Goal: Information Seeking & Learning: Find specific page/section

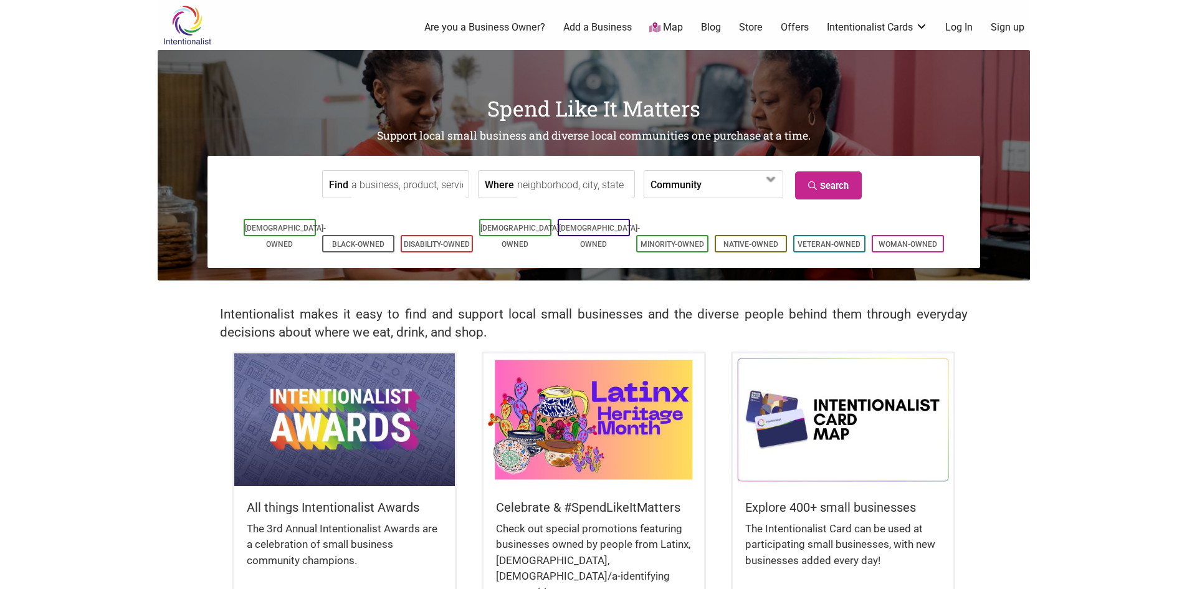
click at [399, 186] on input "Find" at bounding box center [408, 185] width 114 height 28
type input "d"
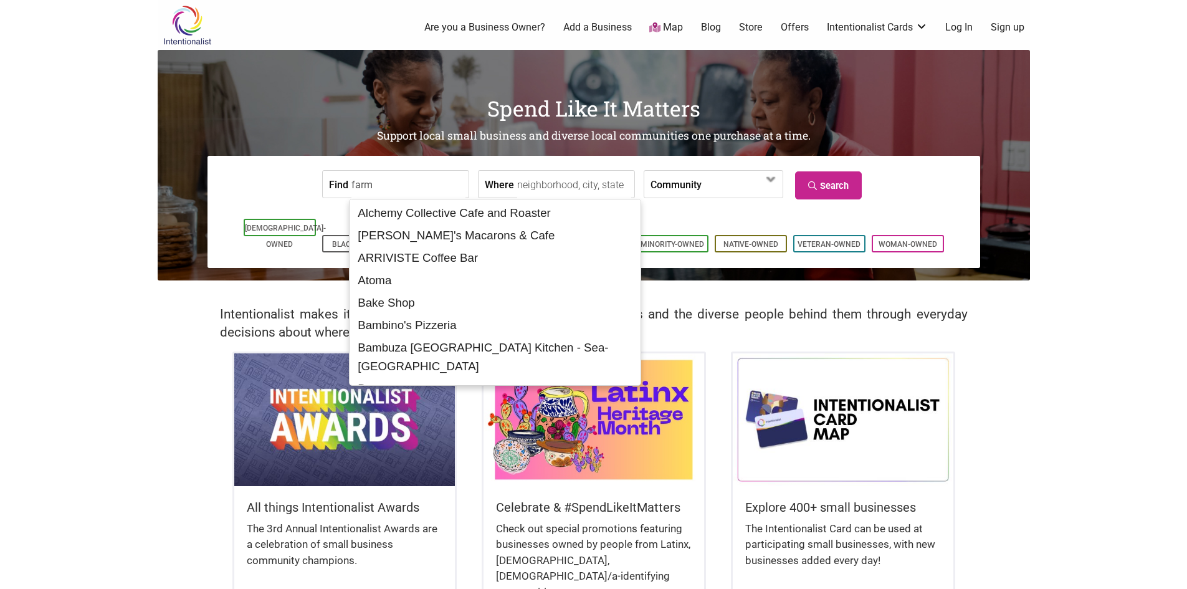
type input "farm"
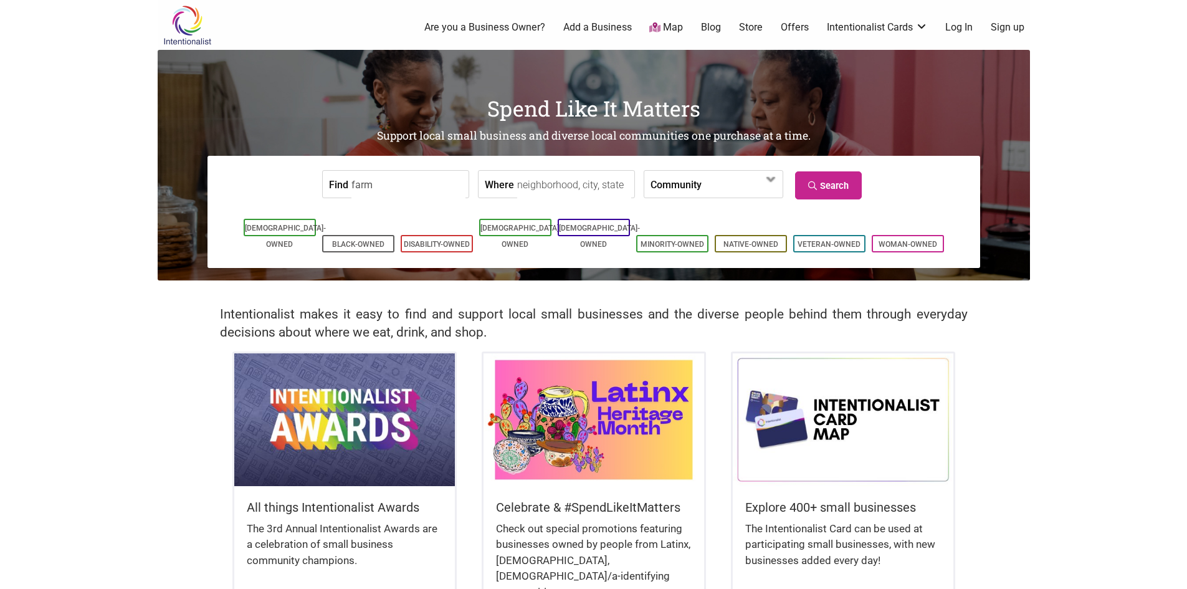
click at [544, 198] on input "Where" at bounding box center [574, 185] width 114 height 28
type input "[US_STATE]"
click at [743, 192] on span at bounding box center [737, 184] width 54 height 21
click at [845, 192] on link "Search" at bounding box center [828, 185] width 67 height 28
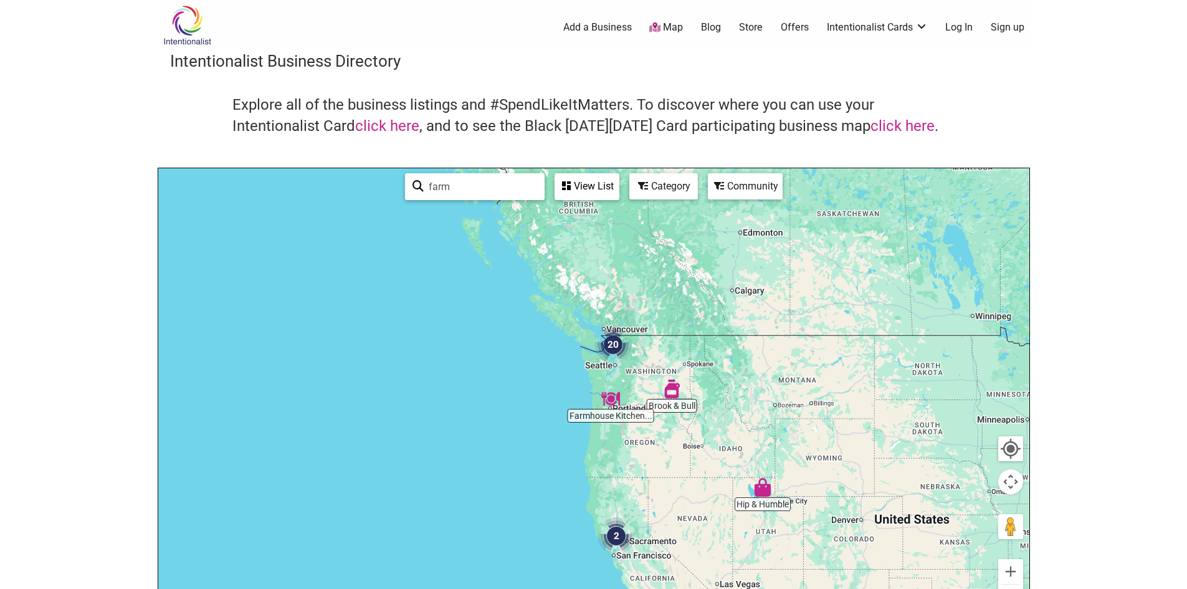
drag, startPoint x: 259, startPoint y: 316, endPoint x: 638, endPoint y: 389, distance: 386.4
click at [638, 389] on div at bounding box center [593, 410] width 871 height 485
click at [1013, 563] on button "Zoom in" at bounding box center [1010, 571] width 25 height 25
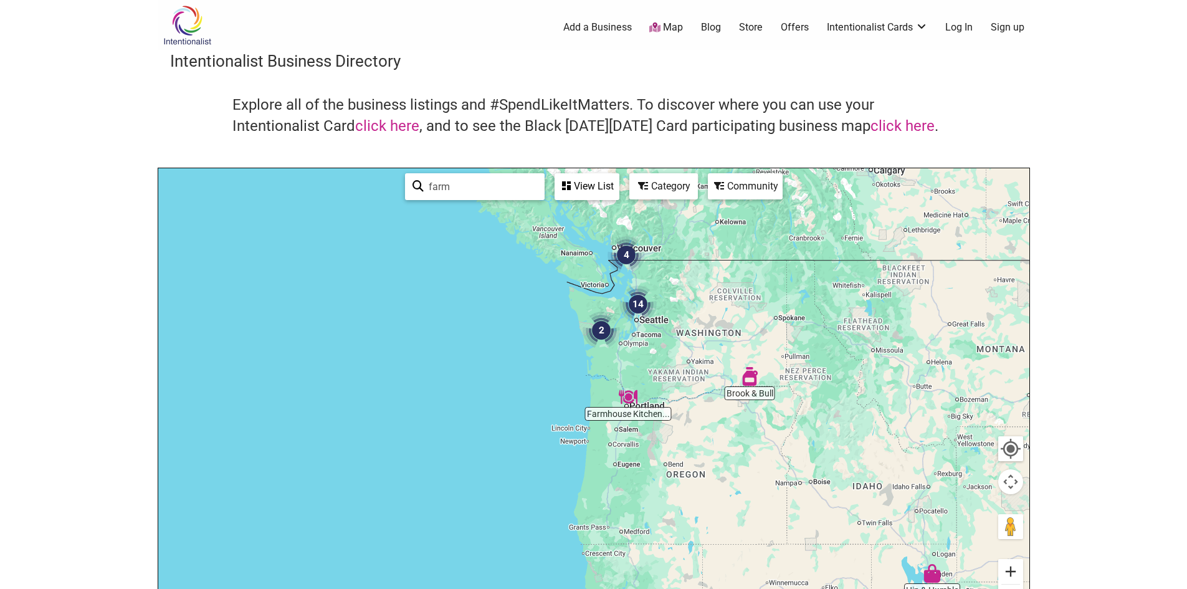
click at [1011, 568] on button "Zoom in" at bounding box center [1010, 571] width 25 height 25
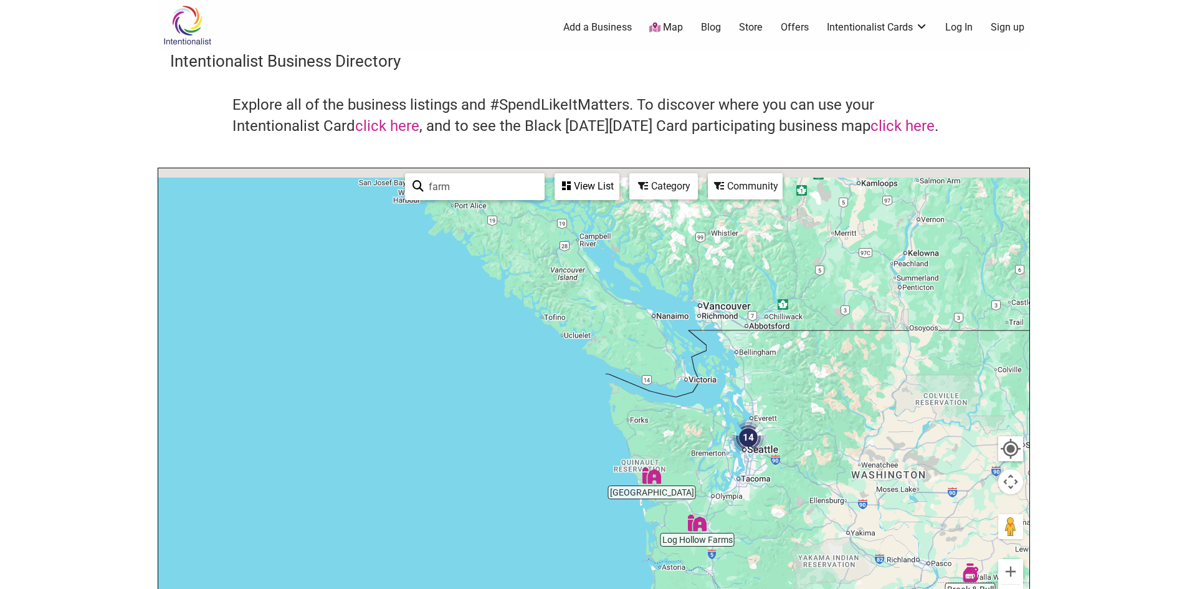
drag, startPoint x: 768, startPoint y: 342, endPoint x: 824, endPoint y: 569, distance: 234.2
click at [824, 569] on div at bounding box center [593, 410] width 871 height 485
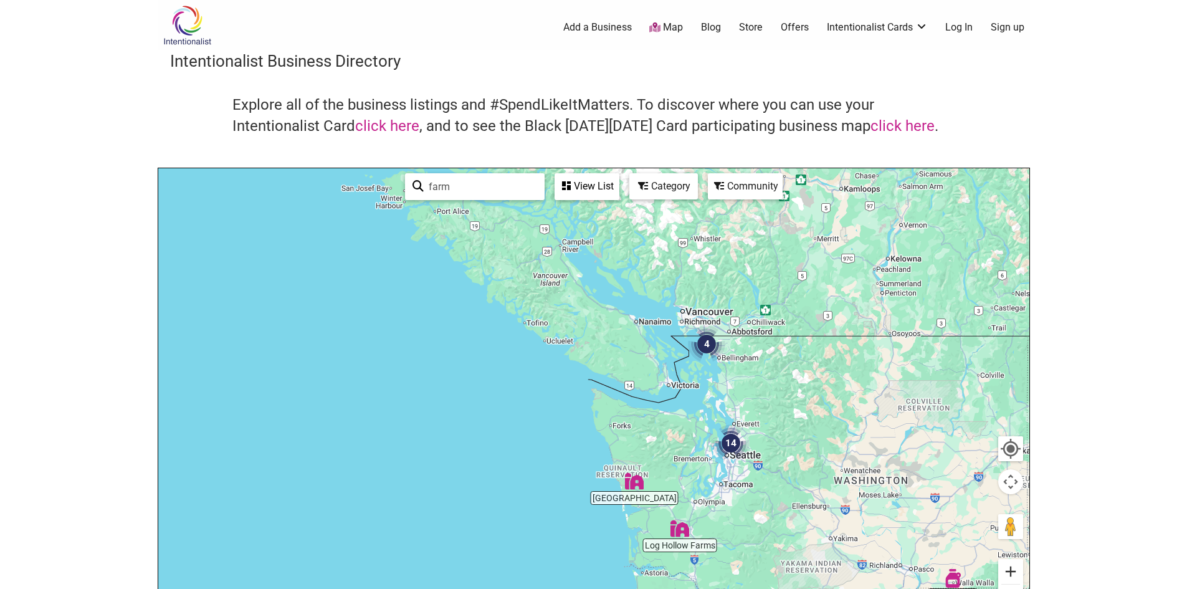
click at [1014, 574] on button "Zoom in" at bounding box center [1010, 571] width 25 height 25
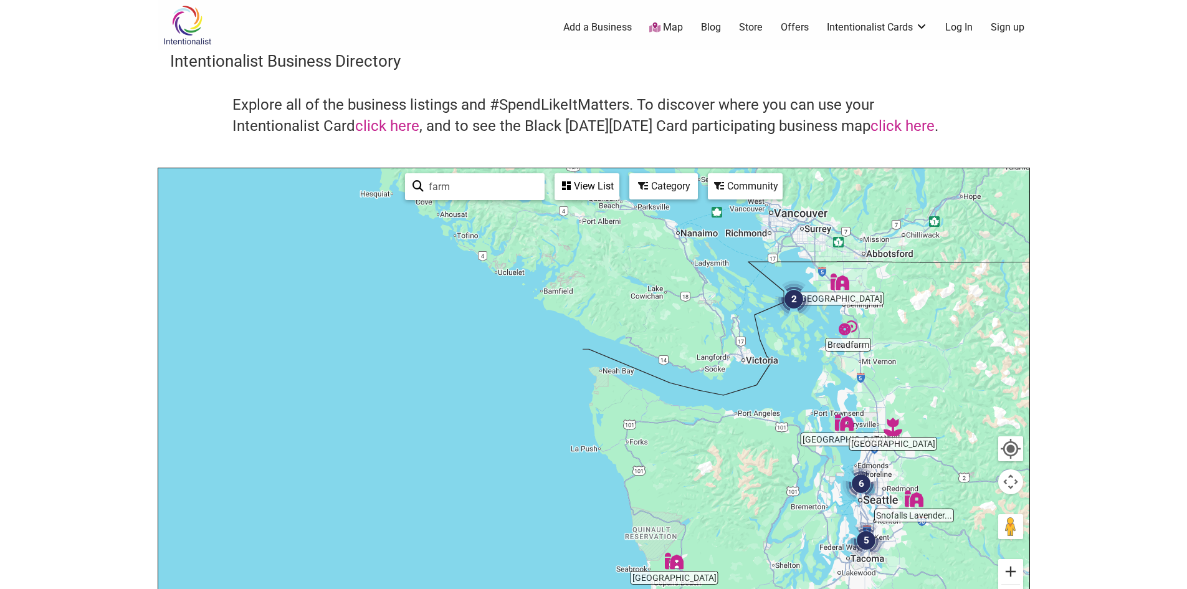
click at [1014, 574] on button "Zoom in" at bounding box center [1010, 571] width 25 height 25
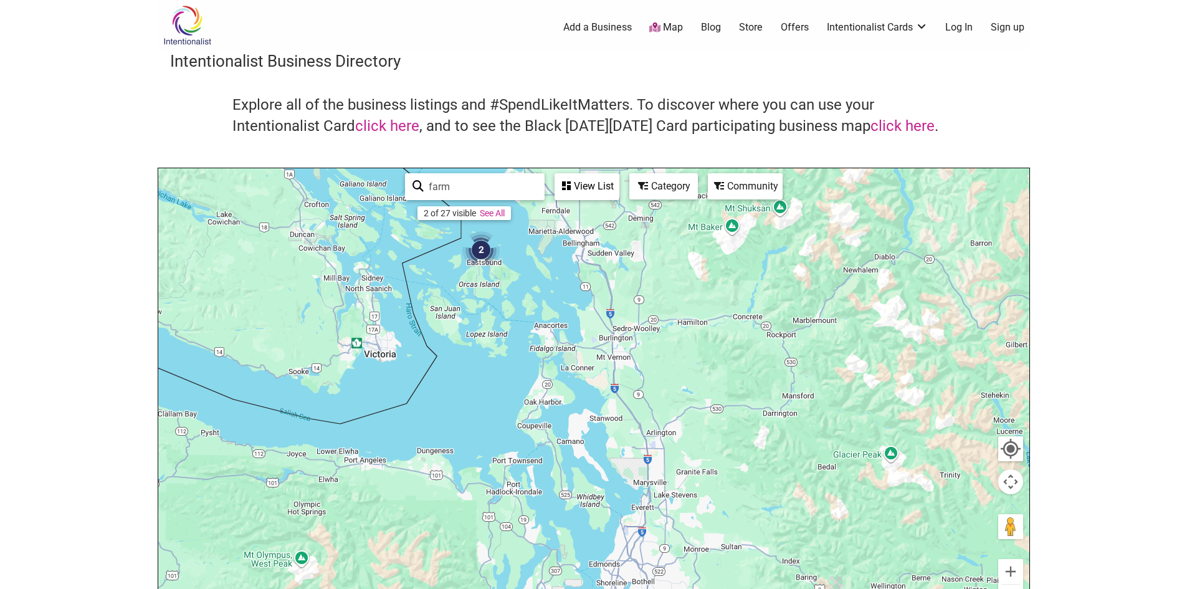
drag, startPoint x: 920, startPoint y: 448, endPoint x: 397, endPoint y: 495, distance: 525.3
click at [397, 495] on div at bounding box center [593, 410] width 871 height 485
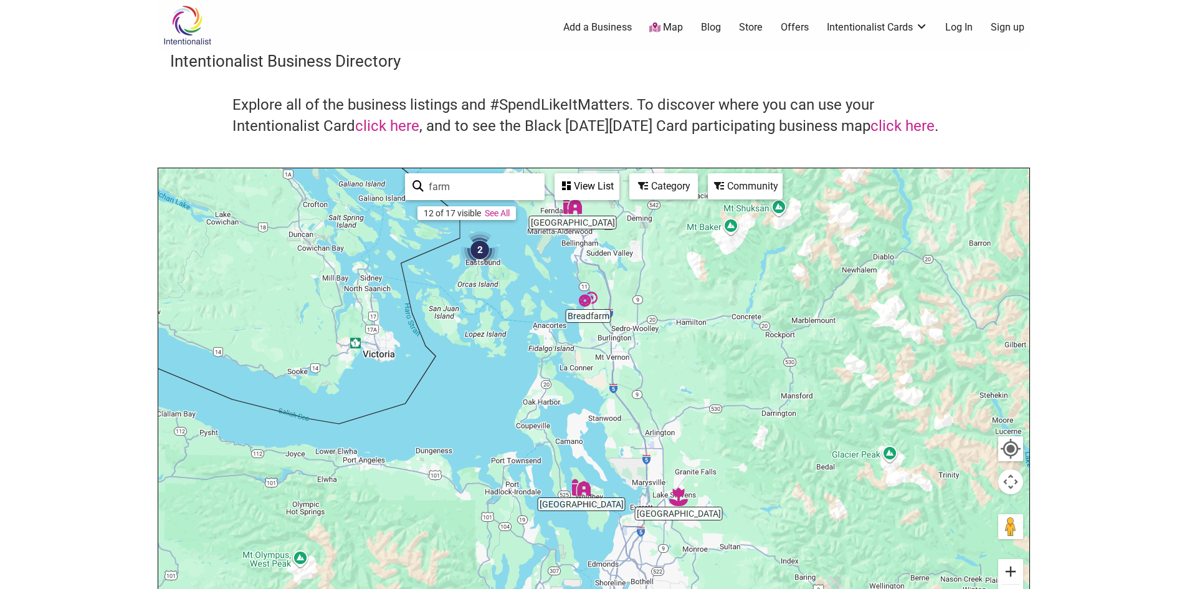
click at [1014, 574] on button "Zoom in" at bounding box center [1010, 571] width 25 height 25
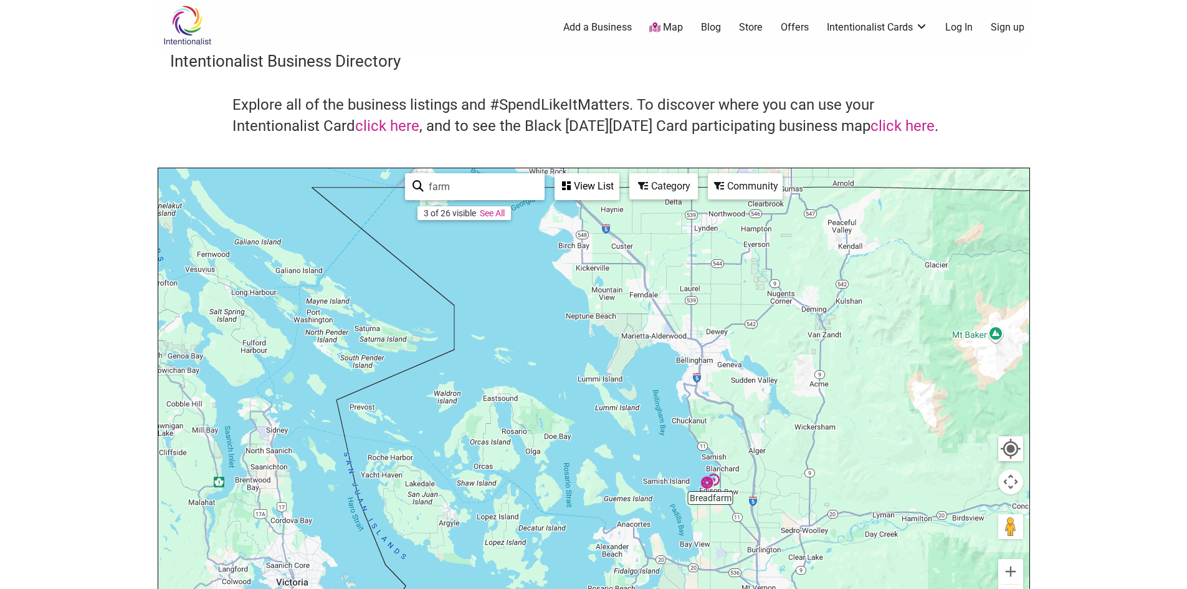
drag, startPoint x: 689, startPoint y: 328, endPoint x: 822, endPoint y: 618, distance: 319.2
click at [822, 588] on html "× Menu 0 Add a Business Map Blog Store Offers Intentionalist Cards Buy Black Ca…" at bounding box center [593, 294] width 1187 height 589
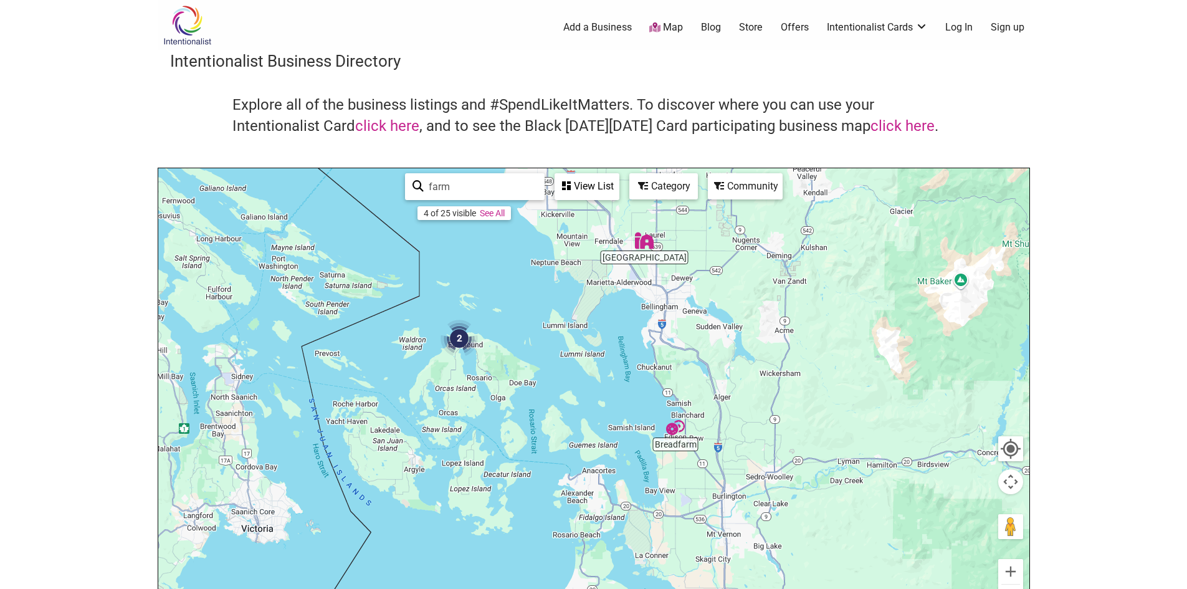
drag, startPoint x: 755, startPoint y: 254, endPoint x: 719, endPoint y: 200, distance: 65.1
click at [719, 200] on div at bounding box center [593, 410] width 871 height 485
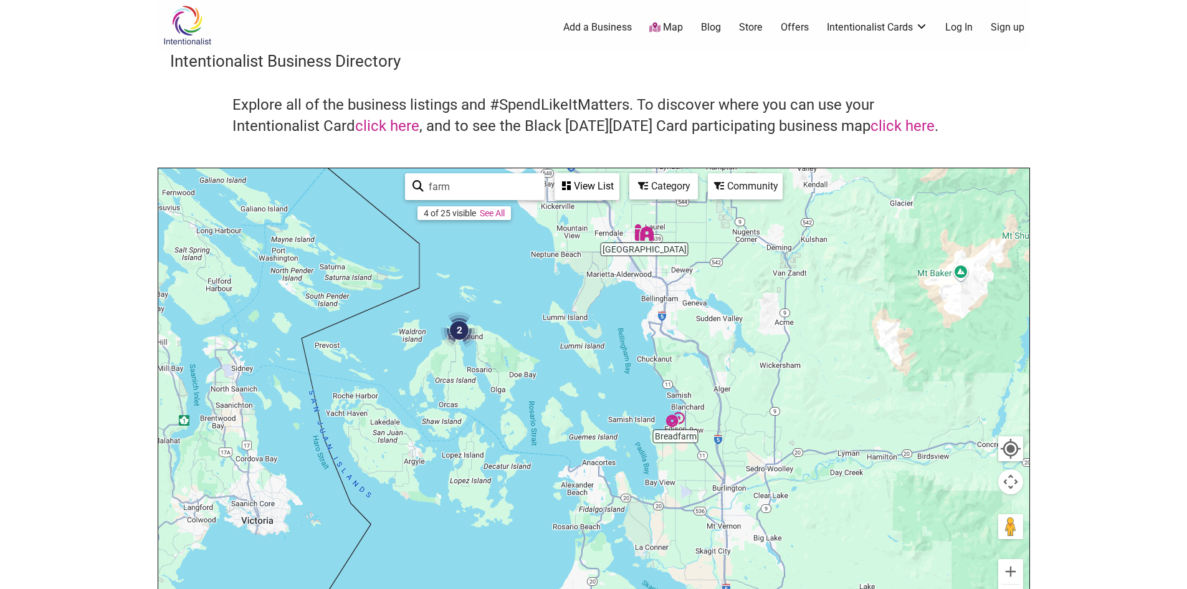
click at [638, 237] on img "Green Mountain Farm" at bounding box center [644, 232] width 19 height 19
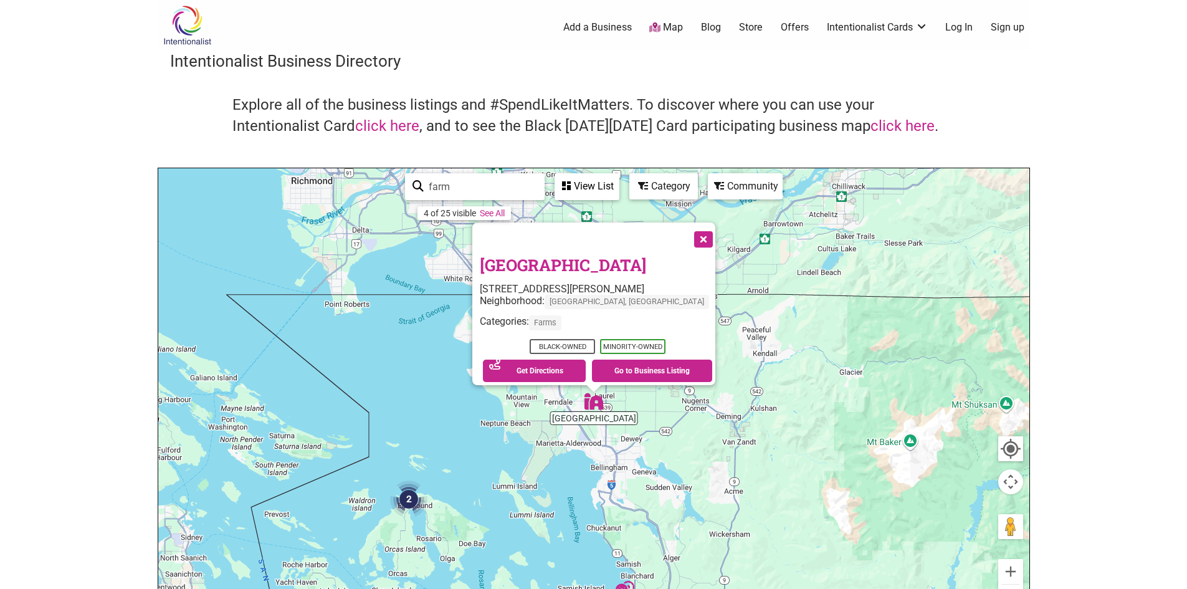
click at [551, 255] on link "[GEOGRAPHIC_DATA]" at bounding box center [563, 264] width 166 height 21
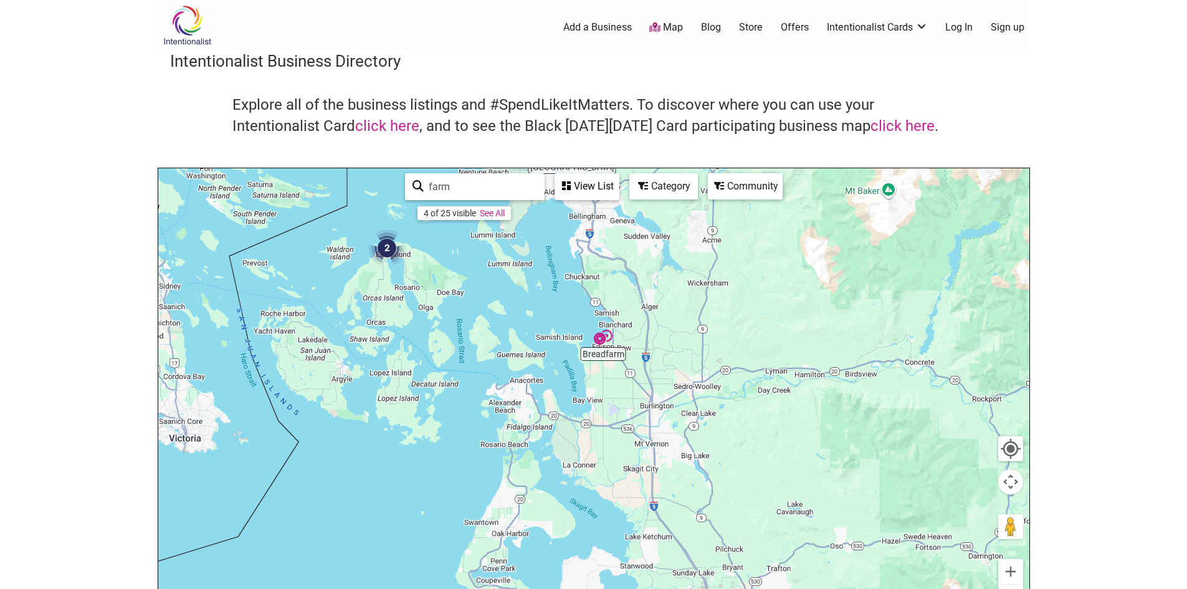
drag, startPoint x: 729, startPoint y: 493, endPoint x: 708, endPoint y: 235, distance: 258.8
click at [708, 235] on div "To navigate, press the arrow keys. [GEOGRAPHIC_DATA] [STREET_ADDRESS][PERSON_NA…" at bounding box center [593, 410] width 871 height 485
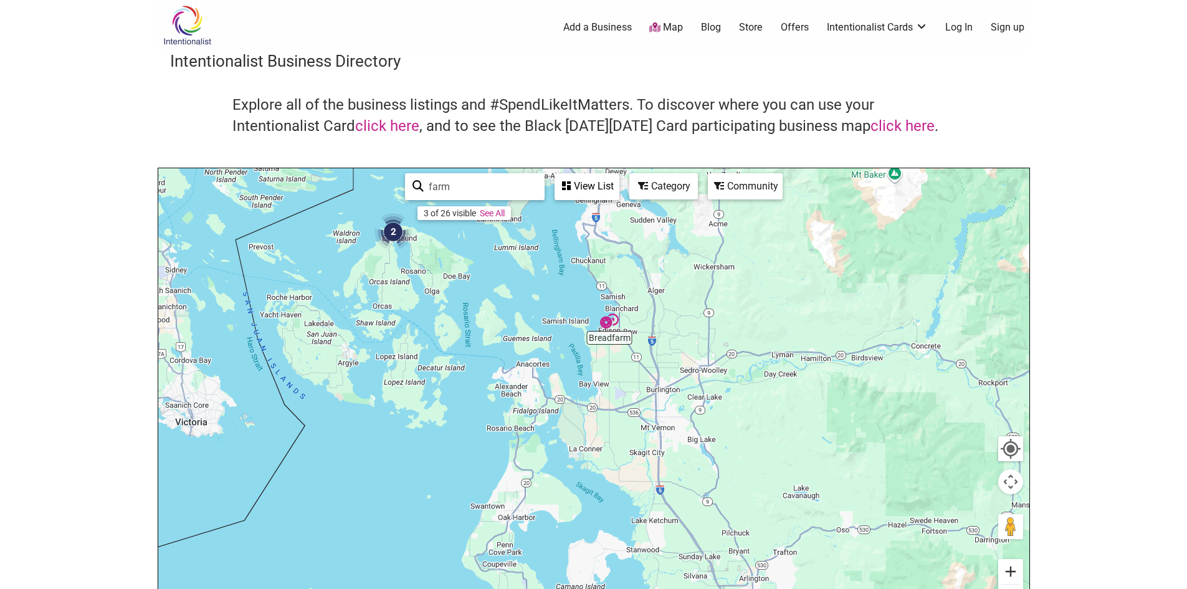
click at [1018, 576] on button "Zoom in" at bounding box center [1010, 571] width 25 height 25
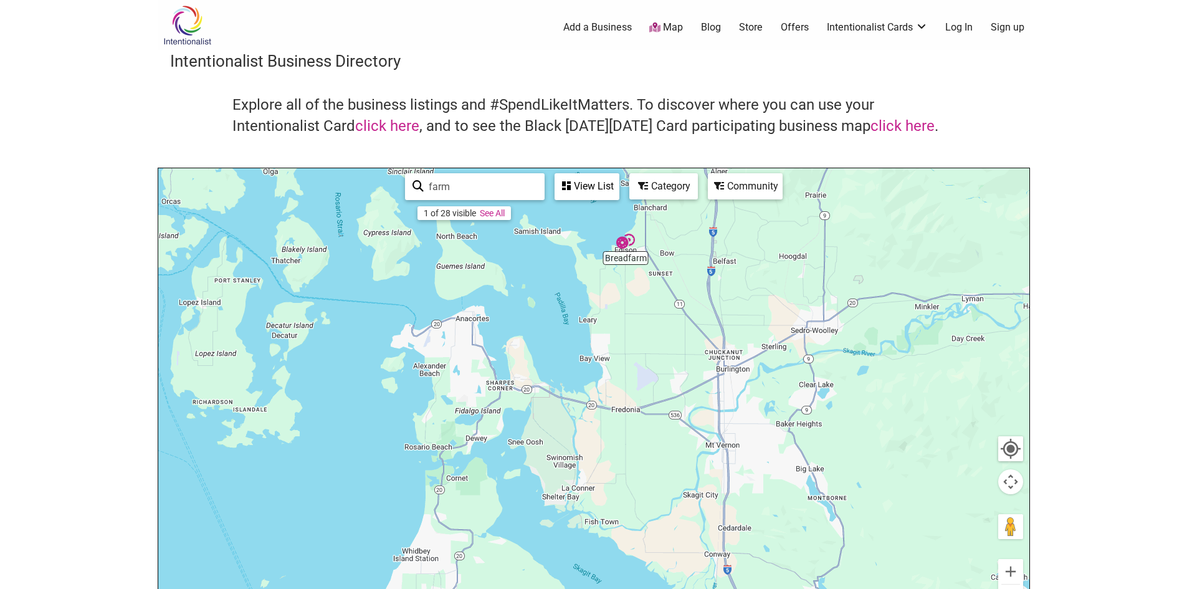
click at [632, 241] on img "Breadfarm" at bounding box center [625, 241] width 19 height 19
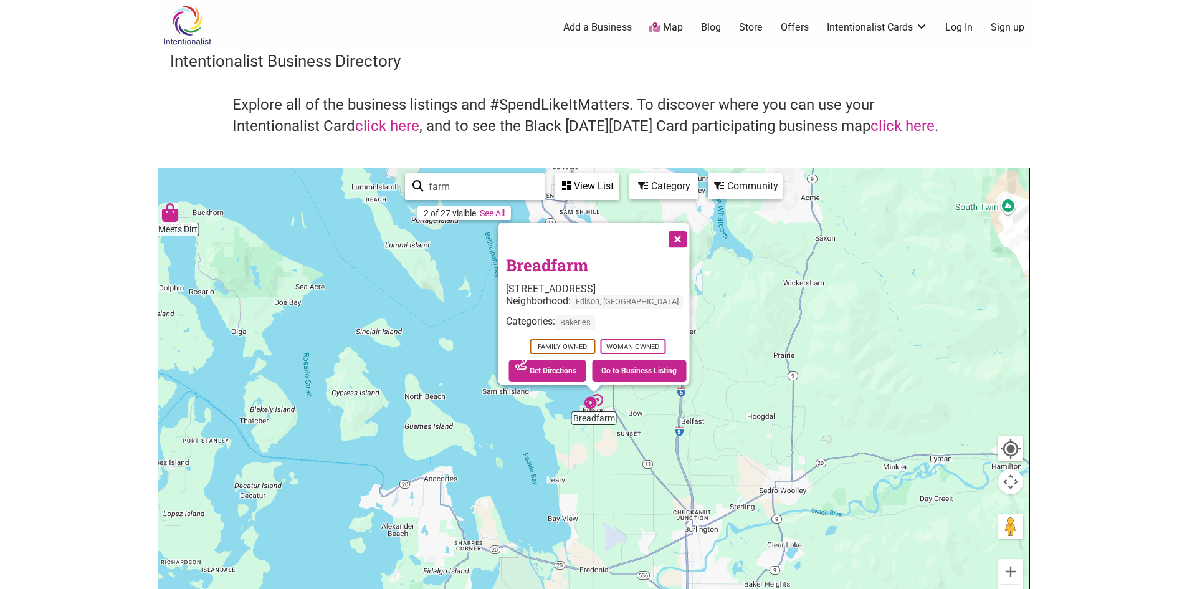
click at [678, 234] on button "Close" at bounding box center [675, 237] width 31 height 31
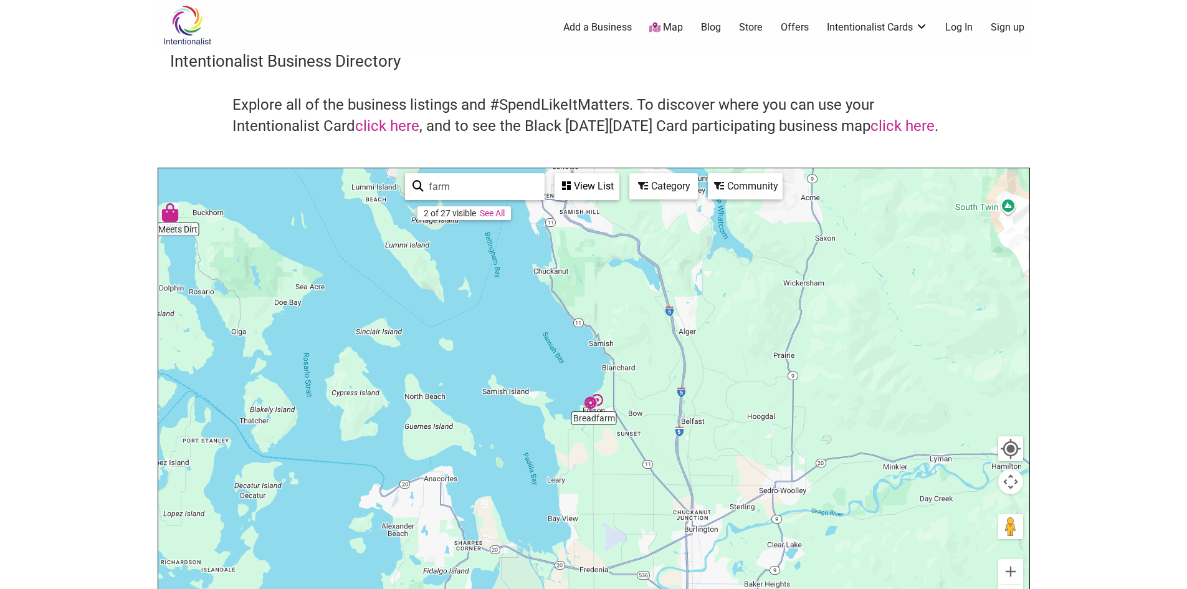
click at [600, 397] on img "Breadfarm" at bounding box center [593, 401] width 19 height 19
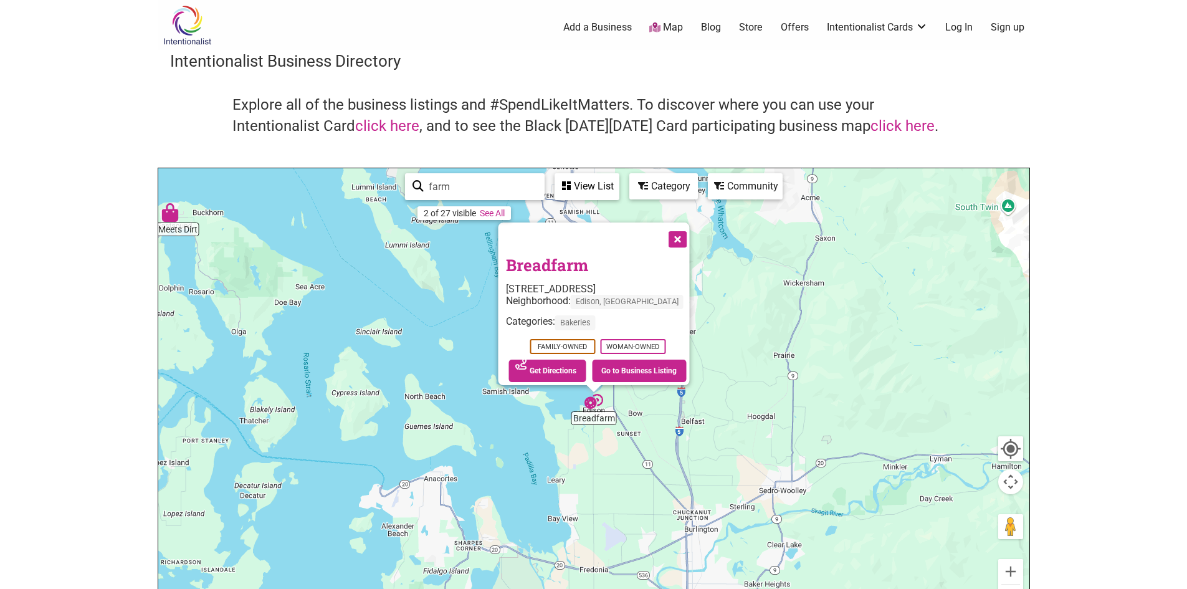
click at [589, 401] on img "Breadfarm" at bounding box center [593, 401] width 19 height 19
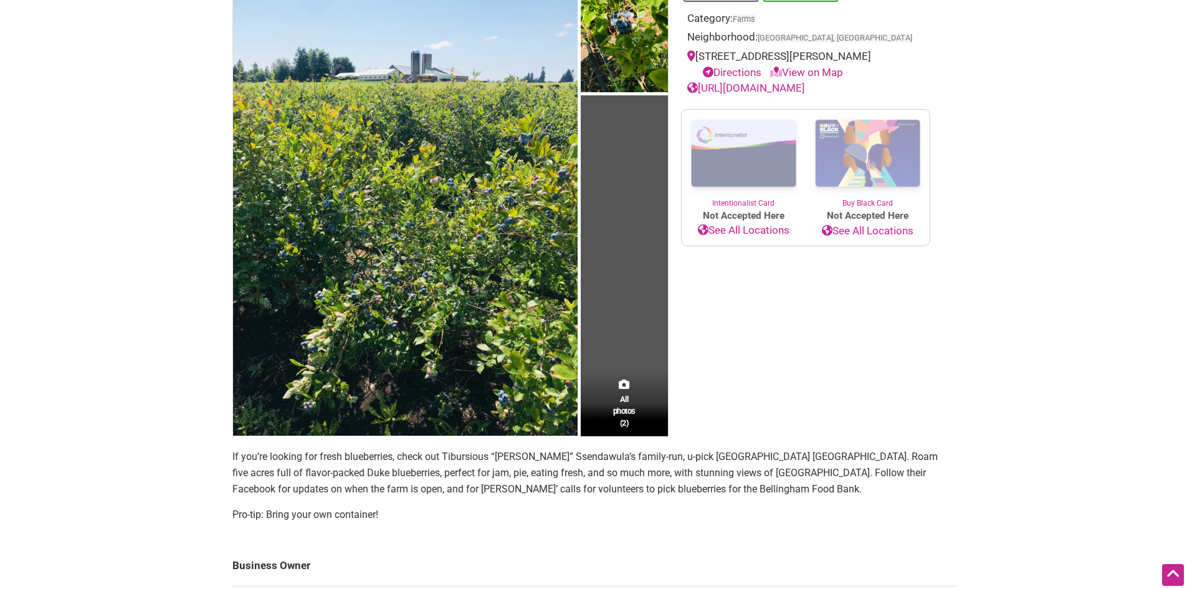
scroll to position [153, 0]
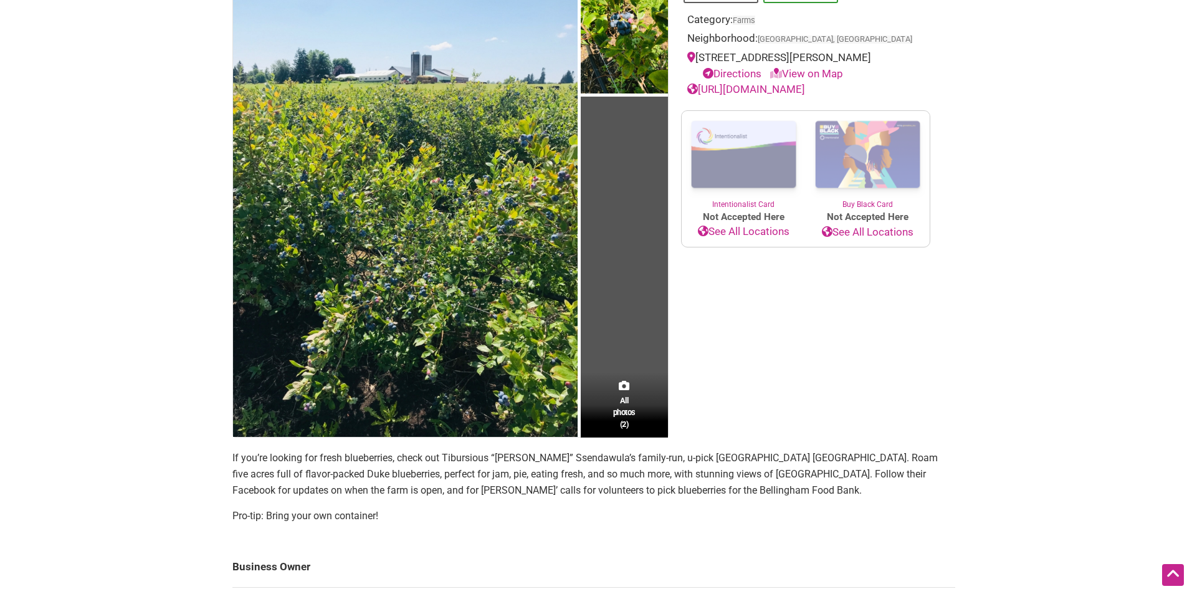
click at [805, 87] on link "[URL][DOMAIN_NAME]" at bounding box center [746, 89] width 118 height 12
